Goal: Task Accomplishment & Management: Use online tool/utility

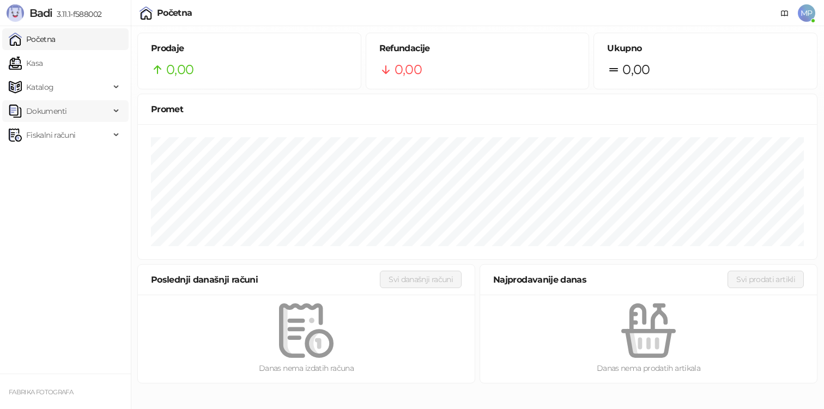
click at [95, 108] on span "Dokumenti" at bounding box center [59, 111] width 101 height 22
click at [92, 133] on link "Ulazni dokumenti" at bounding box center [53, 135] width 80 height 22
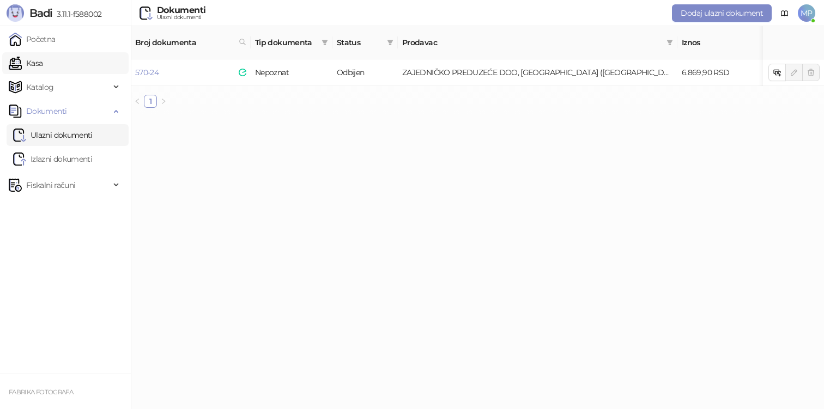
click at [43, 60] on link "Kasa" at bounding box center [26, 63] width 34 height 22
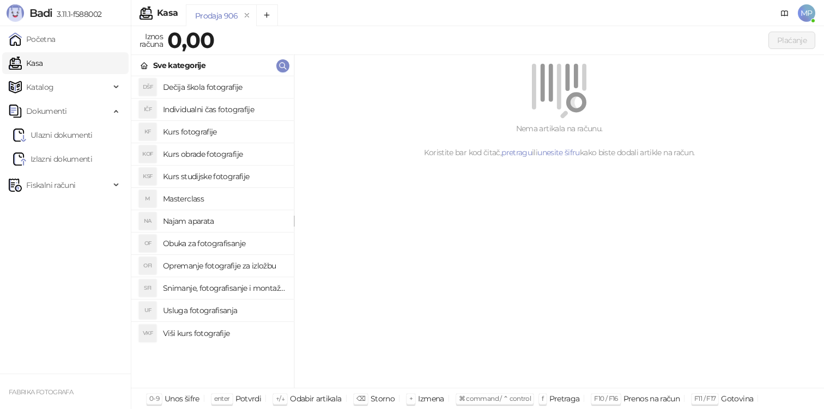
click at [222, 336] on h4 "Viši kurs fotografije" at bounding box center [224, 333] width 122 height 17
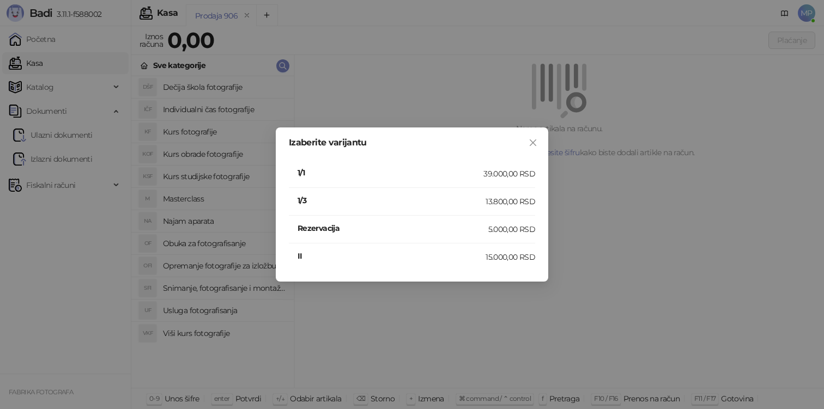
click at [333, 200] on h4 "1/3" at bounding box center [392, 201] width 188 height 12
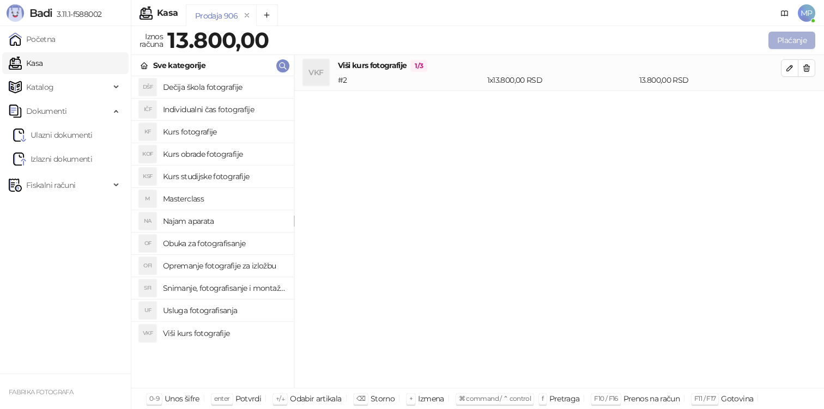
click at [786, 44] on button "Plaćanje" at bounding box center [792, 40] width 47 height 17
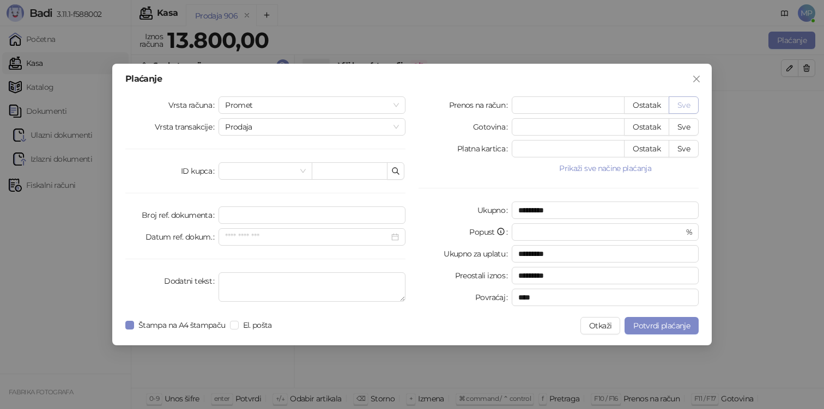
click at [680, 108] on button "Sve" at bounding box center [684, 104] width 30 height 17
type input "*****"
type input "****"
click at [247, 323] on span "El. pošta" at bounding box center [258, 325] width 38 height 12
click at [189, 330] on span "Štampa na A4 štampaču" at bounding box center [182, 325] width 96 height 12
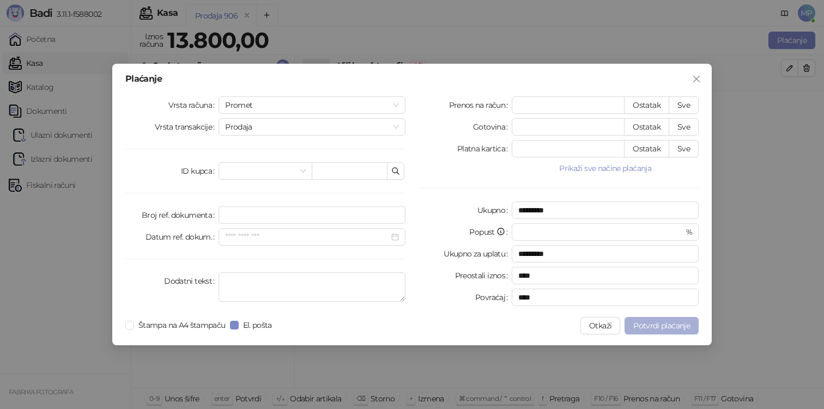
click at [680, 328] on span "Potvrdi plaćanje" at bounding box center [661, 326] width 57 height 10
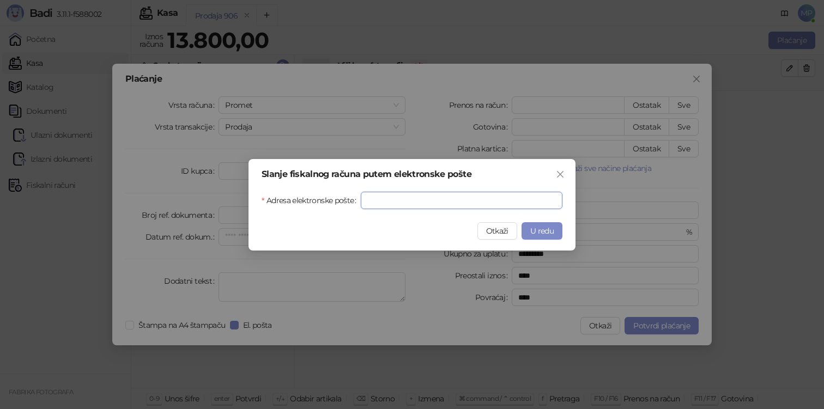
click at [449, 203] on input "Adresa elektronske pošte" at bounding box center [462, 200] width 202 height 17
paste input "**********"
type input "**********"
click at [543, 228] on span "U redu" at bounding box center [541, 231] width 23 height 10
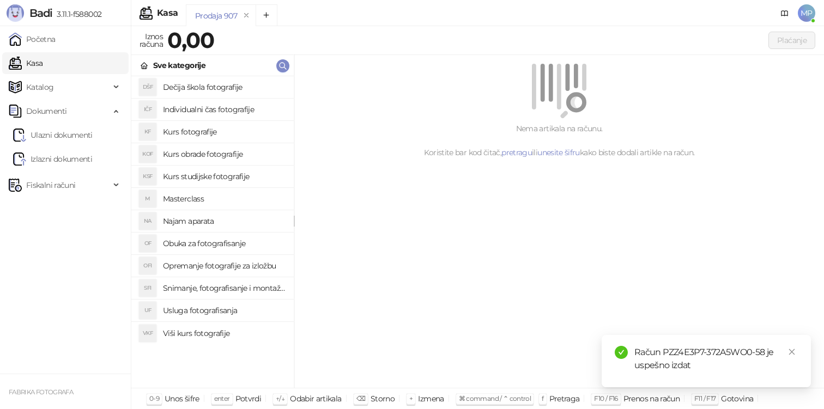
drag, startPoint x: 666, startPoint y: 353, endPoint x: 678, endPoint y: 351, distance: 12.7
click at [678, 351] on div "Račun PZZ4E3P7-372A5WO0-58 je uspešno izdat" at bounding box center [716, 359] width 164 height 26
drag, startPoint x: 663, startPoint y: 350, endPoint x: 764, endPoint y: 349, distance: 100.8
click at [764, 349] on div "Račun PZZ4E3P7-372A5WO0-58 je uspešno izdat" at bounding box center [716, 359] width 164 height 26
copy div "PZZ4E3P7-372A5WO0-58"
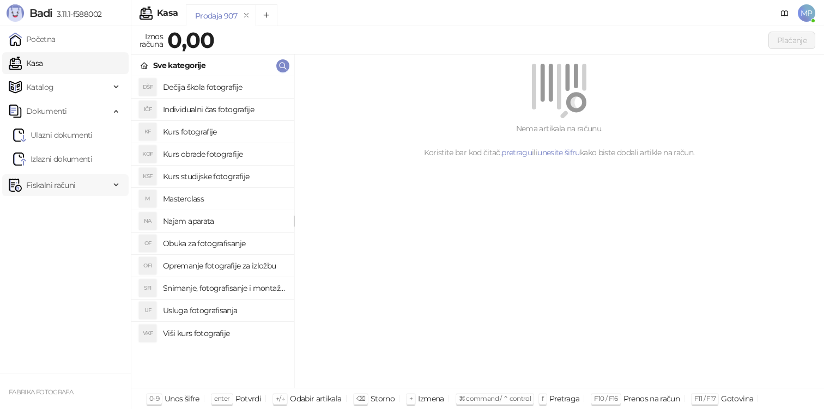
click at [72, 179] on span "Fiskalni računi" at bounding box center [50, 185] width 49 height 22
click at [72, 204] on link "Izdati računi" at bounding box center [42, 209] width 59 height 22
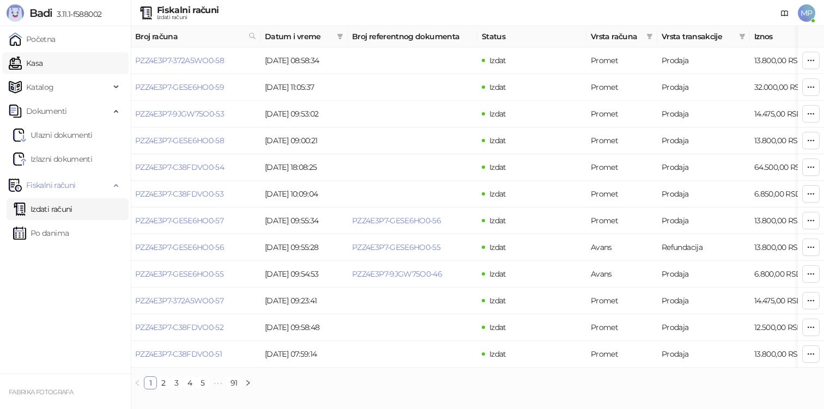
click at [43, 65] on link "Kasa" at bounding box center [26, 63] width 34 height 22
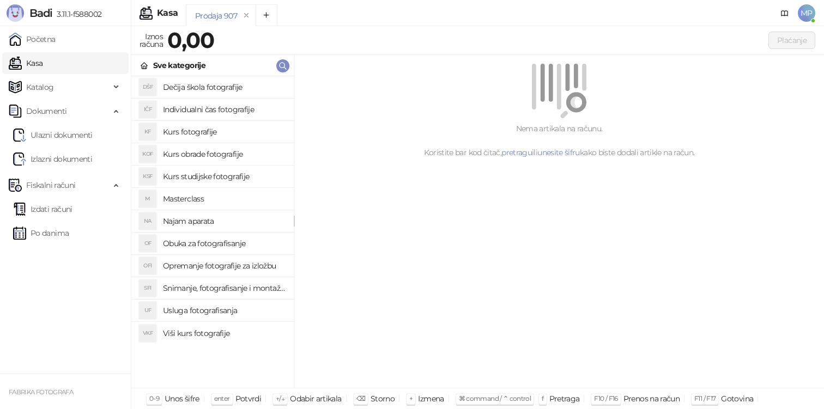
click at [166, 330] on h4 "Viši kurs fotografije" at bounding box center [224, 333] width 122 height 17
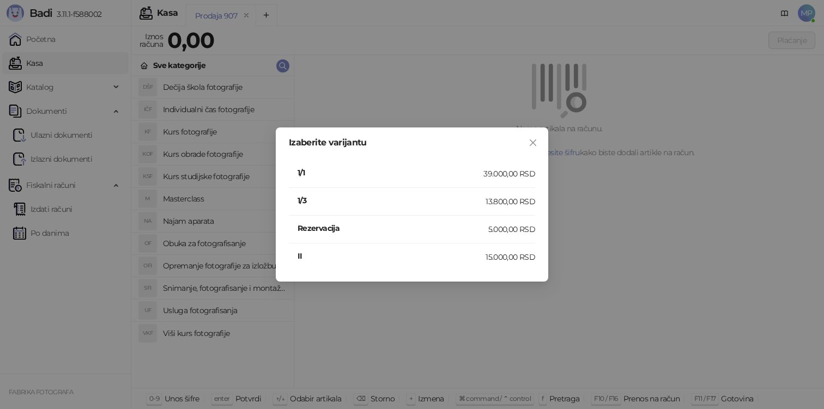
click at [322, 195] on h4 "1/3" at bounding box center [392, 201] width 188 height 12
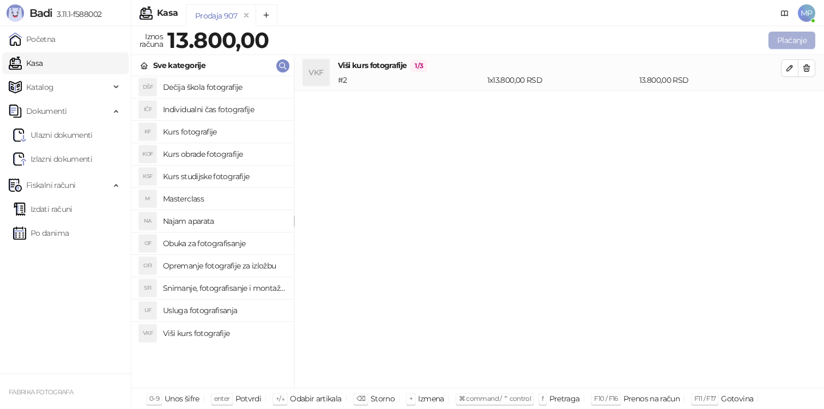
click at [794, 37] on button "Plaćanje" at bounding box center [792, 40] width 47 height 17
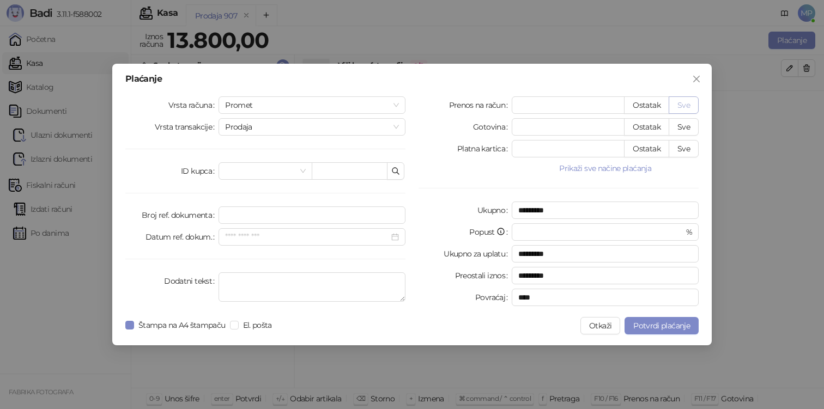
click at [687, 101] on button "Sve" at bounding box center [684, 104] width 30 height 17
type input "*****"
type input "****"
click at [644, 321] on span "Potvrdi plaćanje" at bounding box center [661, 326] width 57 height 10
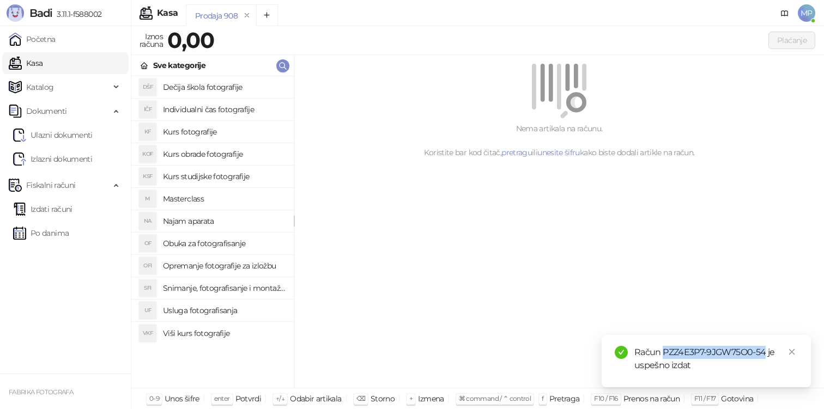
drag, startPoint x: 663, startPoint y: 351, endPoint x: 765, endPoint y: 349, distance: 101.9
click at [765, 349] on div "Račun PZZ4E3P7-9JGW75O0-54 je uspešno izdat" at bounding box center [716, 359] width 164 height 26
copy div "PZZ4E3P7-9JGW75O0-54"
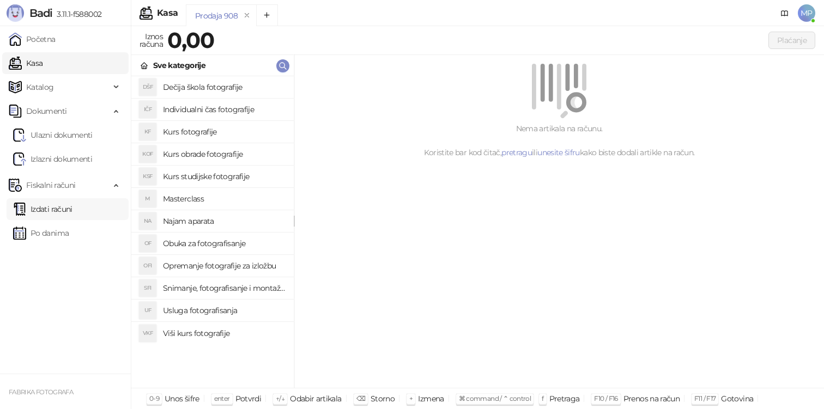
click at [72, 219] on link "Izdati računi" at bounding box center [42, 209] width 59 height 22
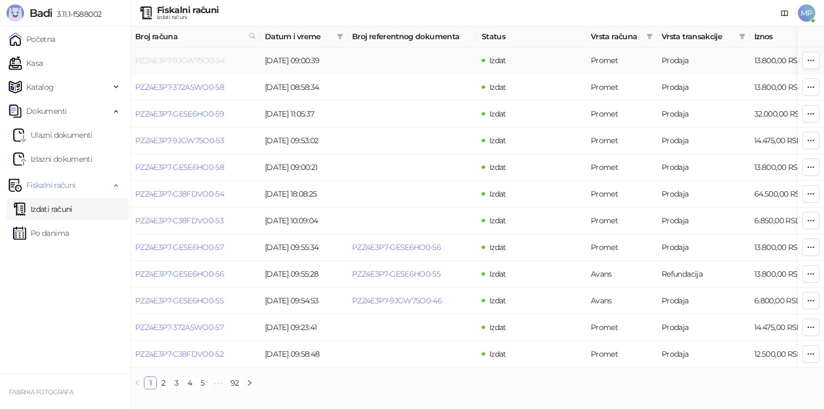
click at [204, 60] on link "PZZ4E3P7-9JGW75O0-54" at bounding box center [179, 61] width 89 height 10
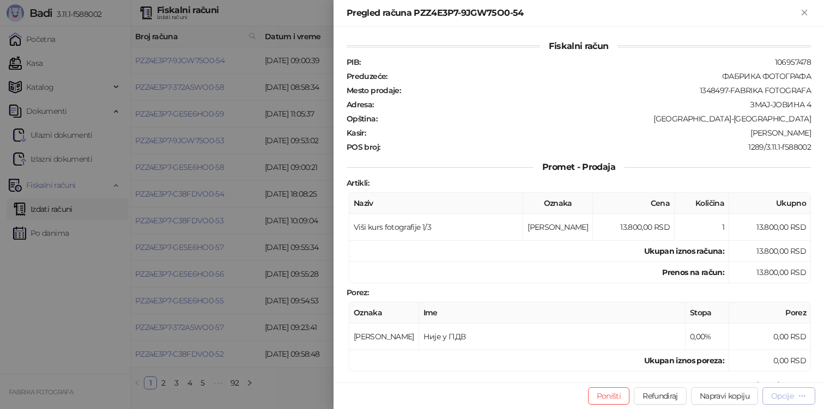
click at [783, 395] on div "Opcije" at bounding box center [782, 396] width 22 height 10
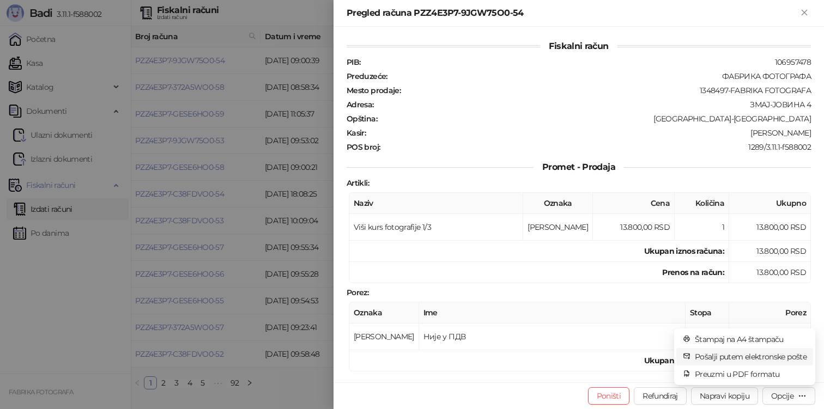
click at [749, 361] on span "Pošalji putem elektronske pošte" at bounding box center [751, 357] width 112 height 12
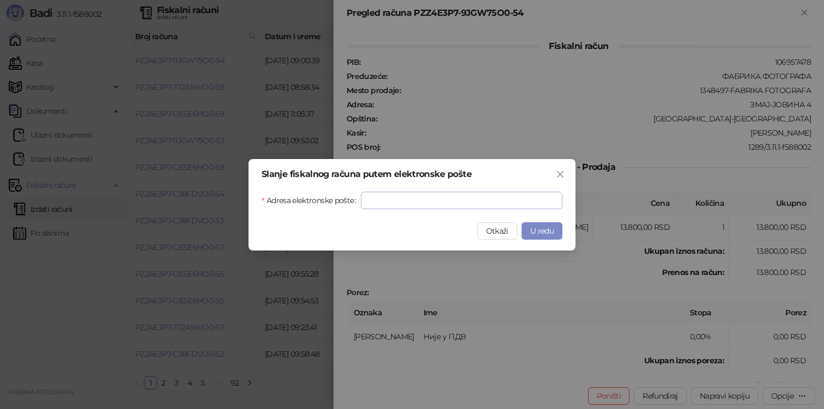
click at [361, 192] on div at bounding box center [361, 192] width 0 height 0
click at [430, 195] on input "Adresa elektronske pošte" at bounding box center [462, 200] width 202 height 17
paste input "**********"
type input "**********"
click at [537, 229] on span "U redu" at bounding box center [541, 231] width 23 height 10
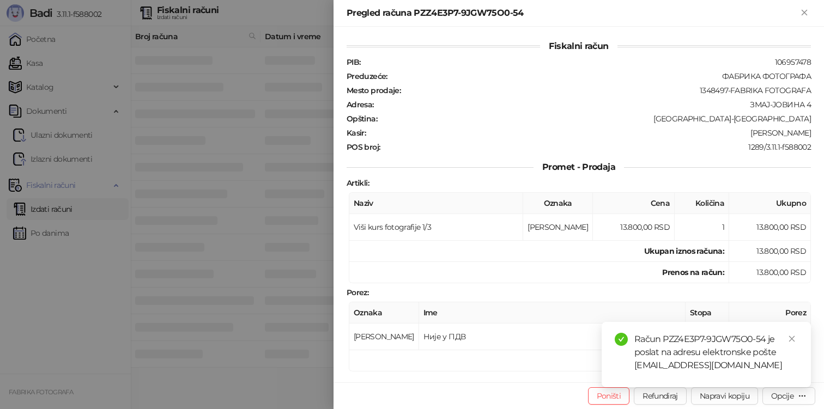
click at [71, 325] on div at bounding box center [412, 204] width 824 height 409
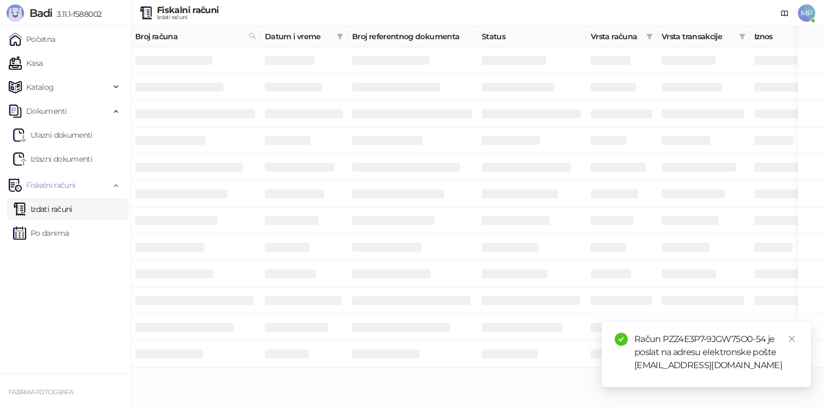
click at [71, 325] on ul "Početna Kasa Katalog Dokumenti Ulazni dokumenti Izlazni dokumenti Fiskalni raču…" at bounding box center [65, 200] width 131 height 348
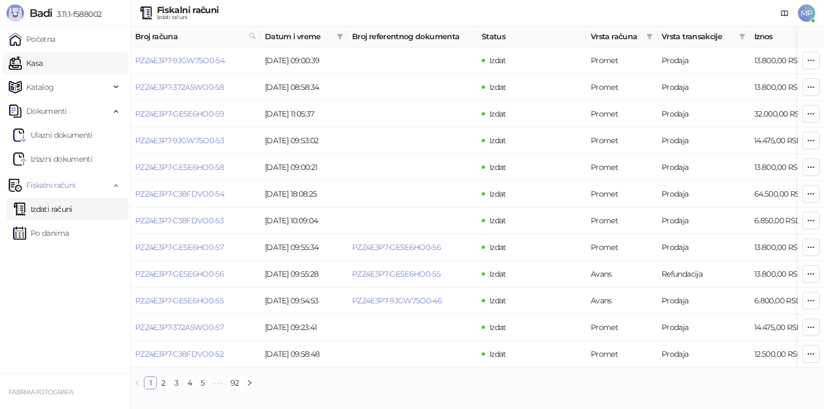
click at [43, 65] on link "Kasa" at bounding box center [26, 63] width 34 height 22
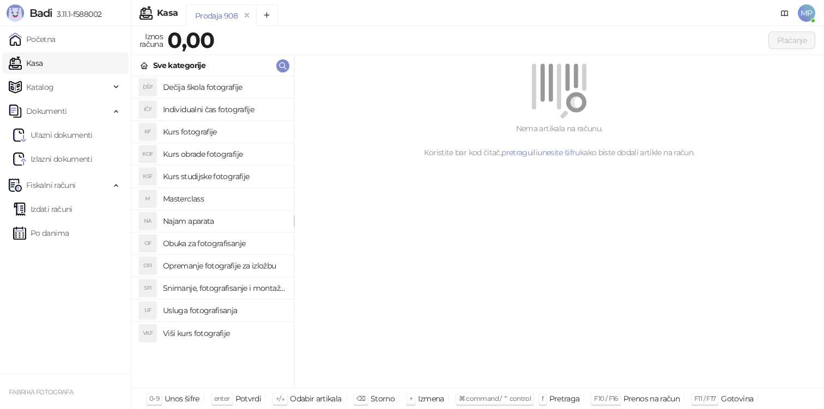
click at [207, 332] on h4 "Viši kurs fotografije" at bounding box center [224, 333] width 122 height 17
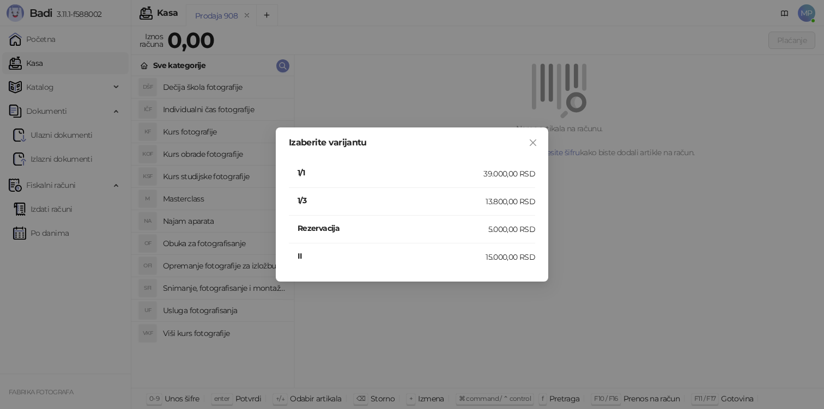
click at [309, 173] on h4 "1/1" at bounding box center [391, 173] width 186 height 12
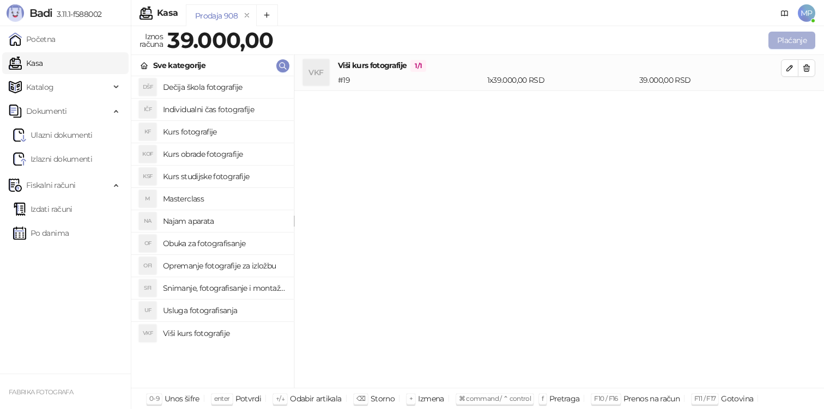
click at [783, 41] on button "Plaćanje" at bounding box center [792, 40] width 47 height 17
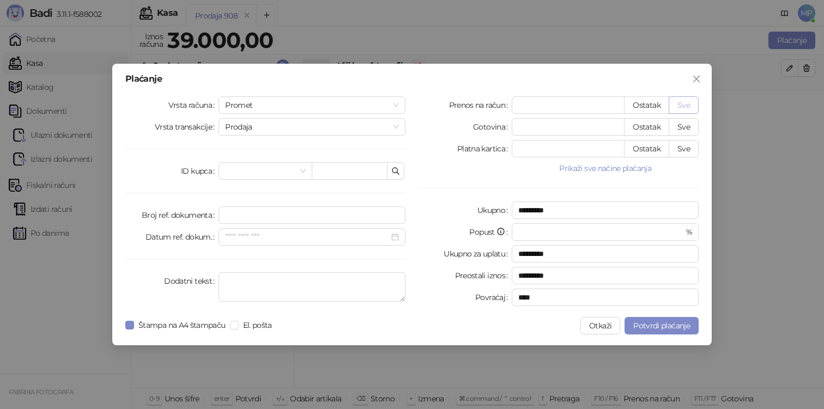
click at [674, 103] on button "Sve" at bounding box center [684, 104] width 30 height 17
type input "*****"
type input "****"
click at [238, 318] on div "Štampa na A4 štampaču El. pošta" at bounding box center [200, 325] width 151 height 17
click at [237, 319] on label "El. pošta" at bounding box center [253, 325] width 46 height 12
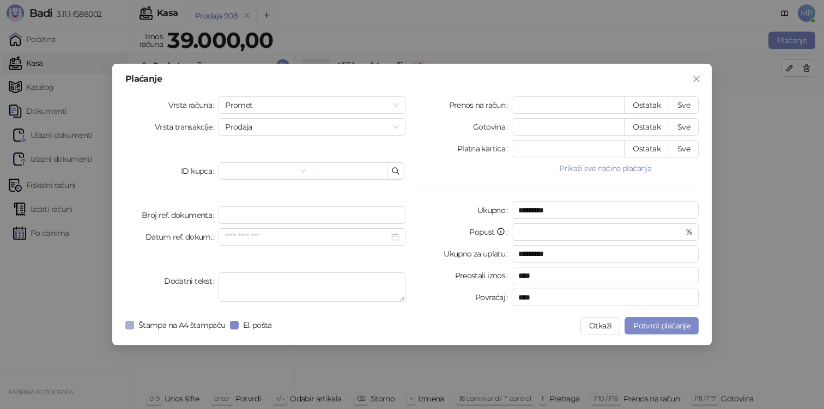
click at [205, 325] on span "Štampa na A4 štampaču" at bounding box center [182, 325] width 96 height 12
click at [677, 328] on span "Potvrdi plaćanje" at bounding box center [661, 326] width 57 height 10
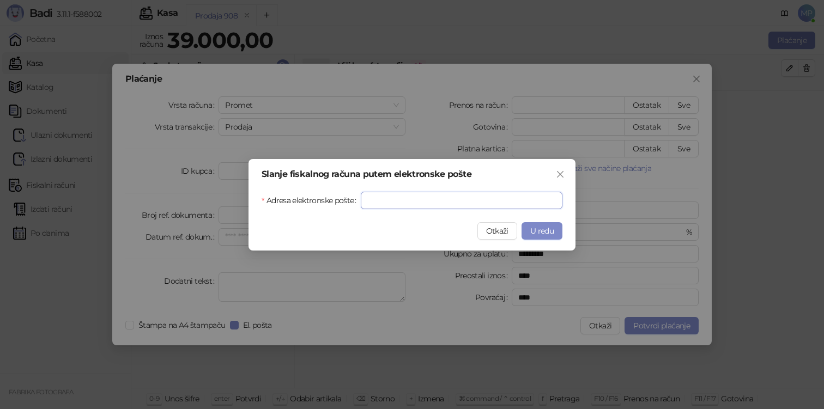
click at [468, 207] on input "Adresa elektronske pošte" at bounding box center [462, 200] width 202 height 17
paste input "**********"
type input "**********"
click at [541, 231] on span "U redu" at bounding box center [541, 231] width 23 height 10
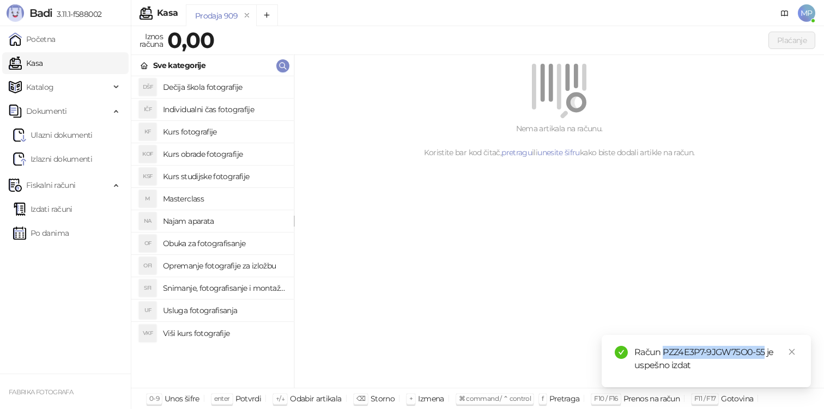
drag, startPoint x: 665, startPoint y: 352, endPoint x: 763, endPoint y: 352, distance: 98.1
click at [763, 352] on div "Račun PZZ4E3P7-9JGW75O0-55 je uspešno izdat" at bounding box center [716, 359] width 164 height 26
copy div "PZZ4E3P7-9JGW75O0-55"
